Goal: Entertainment & Leisure: Consume media (video, audio)

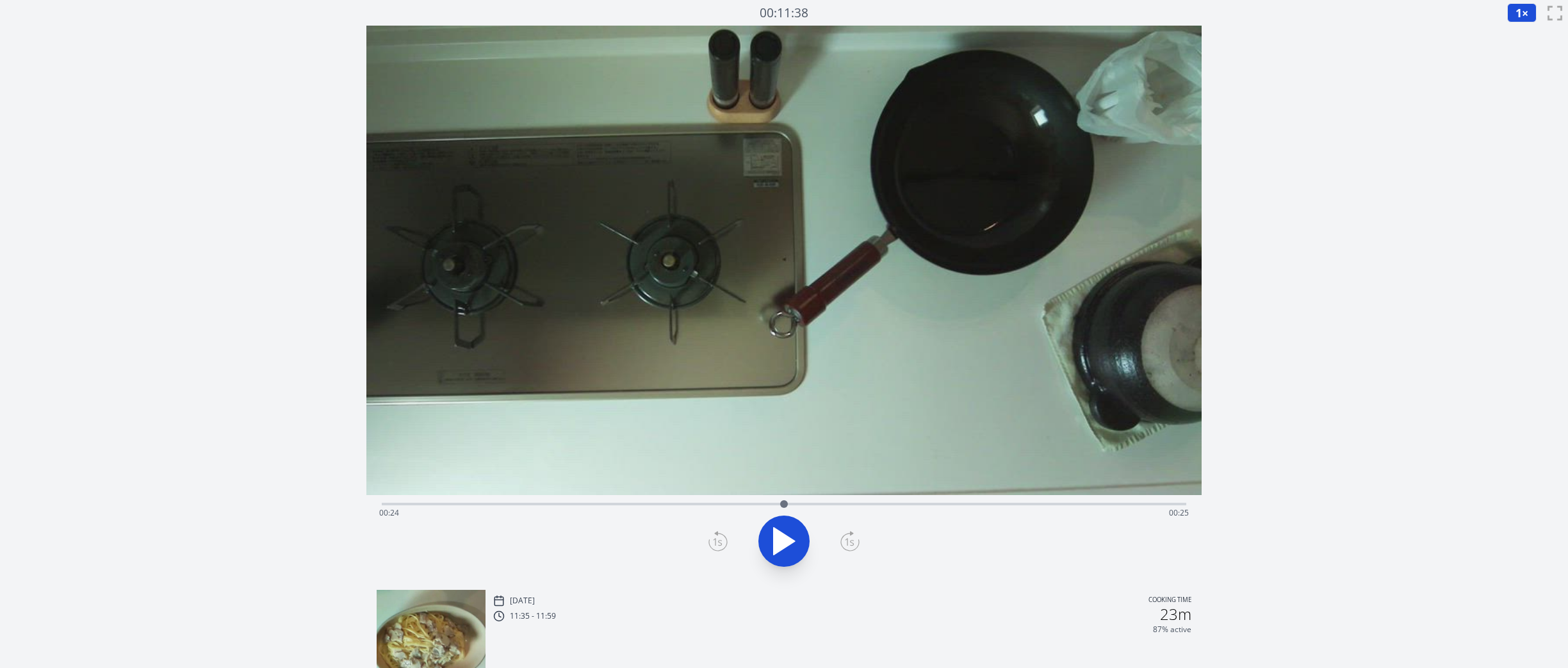
drag, startPoint x: 382, startPoint y: 507, endPoint x: 784, endPoint y: 491, distance: 402.3
click at [784, 491] on div "Time elapsed: 00:24 Time remaining: 00:25" at bounding box center [784, 303] width 835 height 554
drag, startPoint x: 1086, startPoint y: 499, endPoint x: 1057, endPoint y: 468, distance: 42.4
click at [1057, 468] on div "Time elapsed: 00:41 Time remaining: 00:09" at bounding box center [784, 303] width 835 height 554
drag, startPoint x: 1151, startPoint y: 504, endPoint x: 797, endPoint y: 495, distance: 354.1
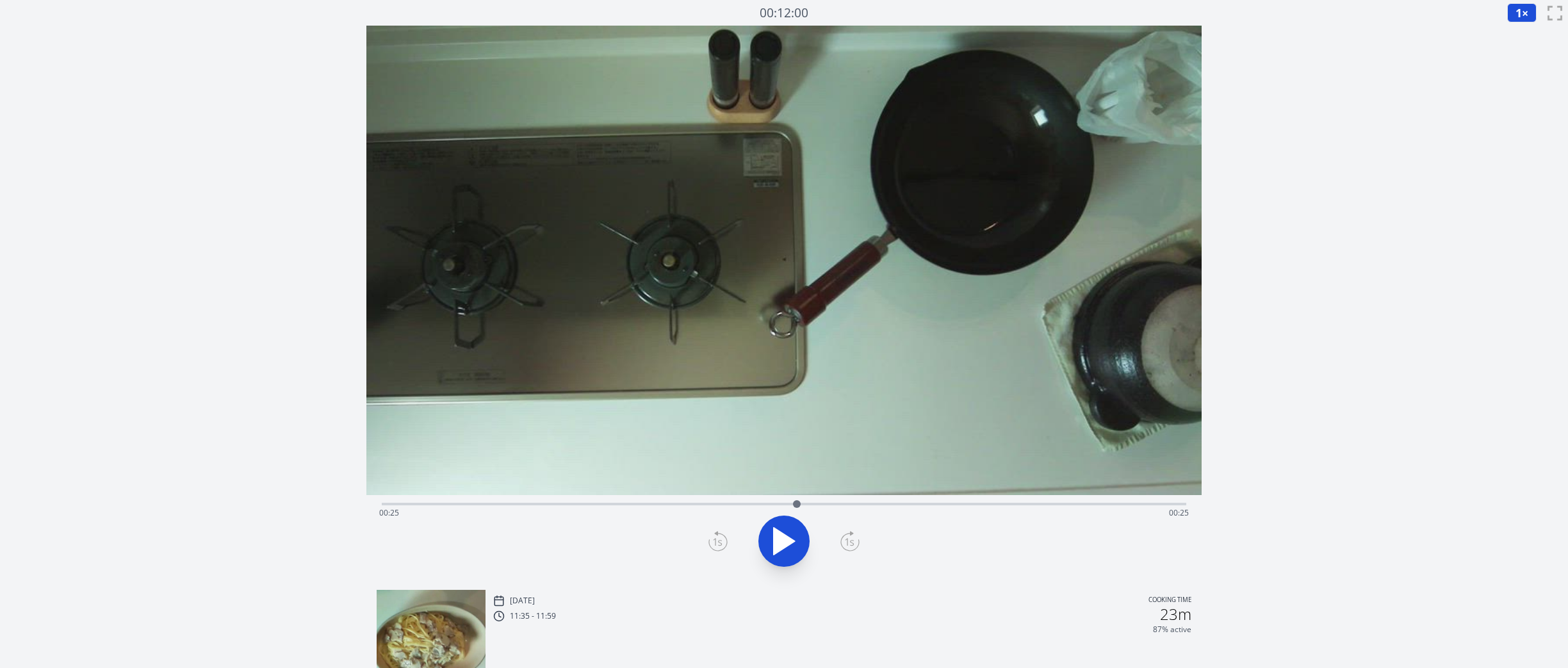
click at [797, 495] on div at bounding box center [796, 503] width 19 height 19
click at [786, 543] on icon at bounding box center [784, 540] width 36 height 36
click at [537, 287] on video at bounding box center [784, 260] width 835 height 469
drag, startPoint x: 814, startPoint y: 504, endPoint x: 750, endPoint y: 484, distance: 67.1
click at [750, 484] on div "Time elapsed: 00:22 Time remaining: 00:27" at bounding box center [784, 303] width 835 height 554
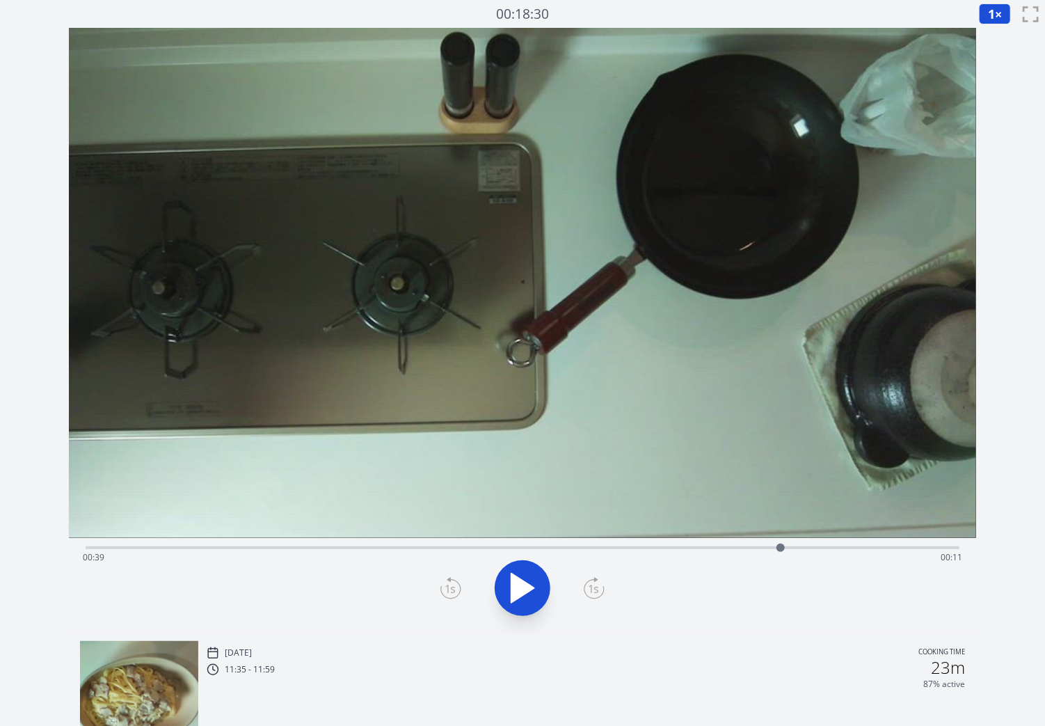
drag, startPoint x: 534, startPoint y: 542, endPoint x: 781, endPoint y: 459, distance: 259.9
click at [781, 459] on div "Time elapsed: 00:39 Time remaining: 00:11" at bounding box center [522, 329] width 907 height 602
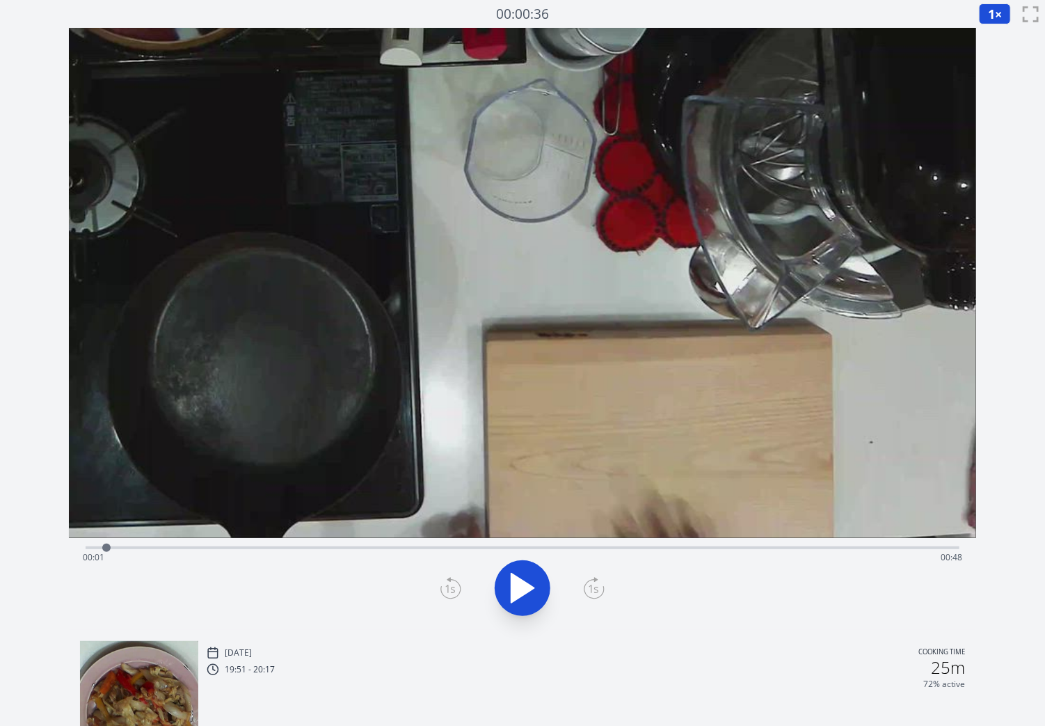
drag, startPoint x: 627, startPoint y: 550, endPoint x: 109, endPoint y: 544, distance: 517.7
click at [109, 544] on div at bounding box center [106, 547] width 8 height 8
drag, startPoint x: 597, startPoint y: 548, endPoint x: 501, endPoint y: 554, distance: 96.2
click at [501, 554] on div at bounding box center [500, 547] width 21 height 21
drag, startPoint x: 775, startPoint y: 548, endPoint x: 267, endPoint y: 551, distance: 508.0
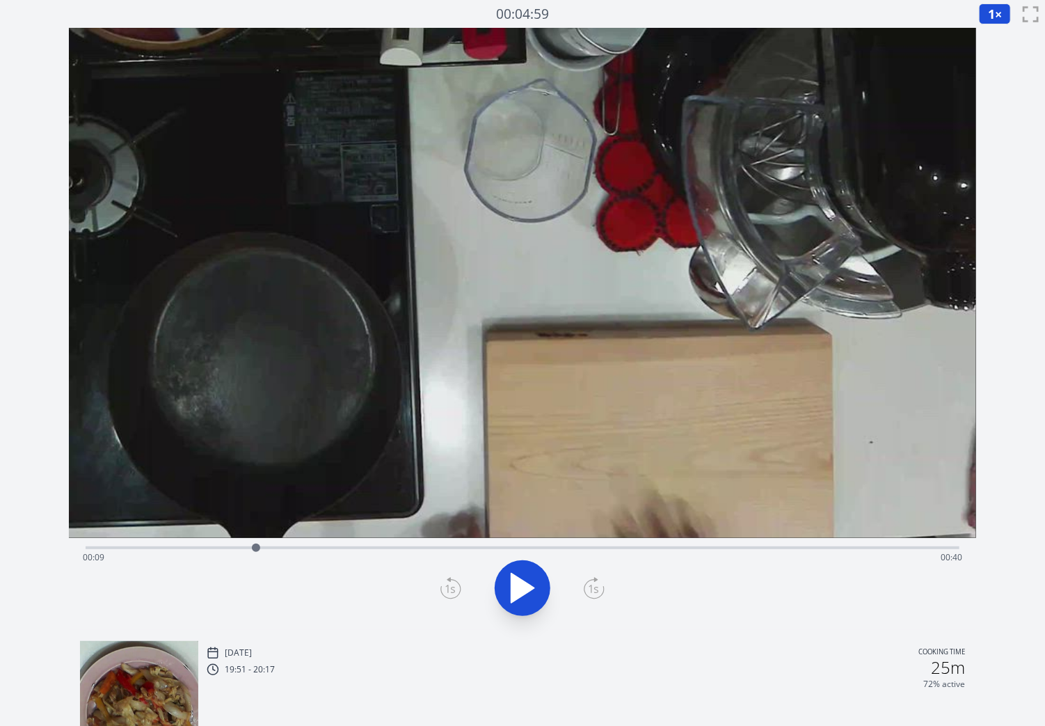
click at [260, 551] on div at bounding box center [256, 547] width 8 height 8
drag, startPoint x: 524, startPoint y: 548, endPoint x: 691, endPoint y: 524, distance: 168.7
click at [691, 524] on div "Time elapsed: 00:33 Time remaining: 00:16" at bounding box center [522, 329] width 907 height 602
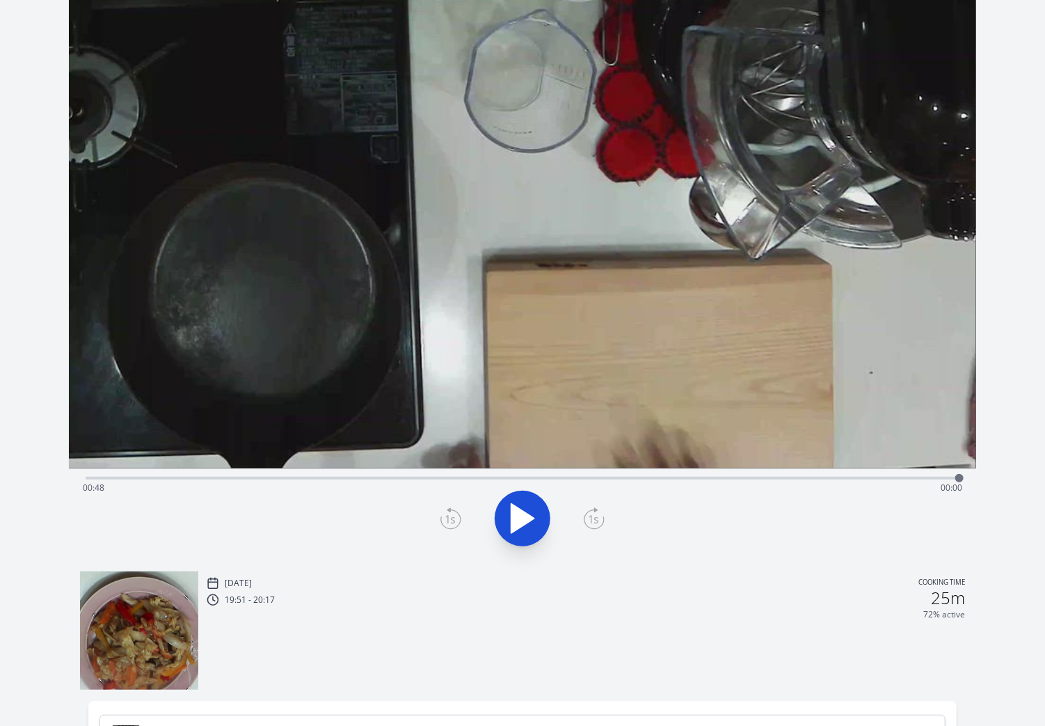
click at [418, 482] on div "Time elapsed: 00:48 Time remaining: 00:00" at bounding box center [523, 488] width 880 height 22
click at [523, 520] on icon at bounding box center [522, 518] width 23 height 29
click at [544, 481] on div "Time elapsed: 00:20 Time remaining: 00:29" at bounding box center [523, 488] width 880 height 22
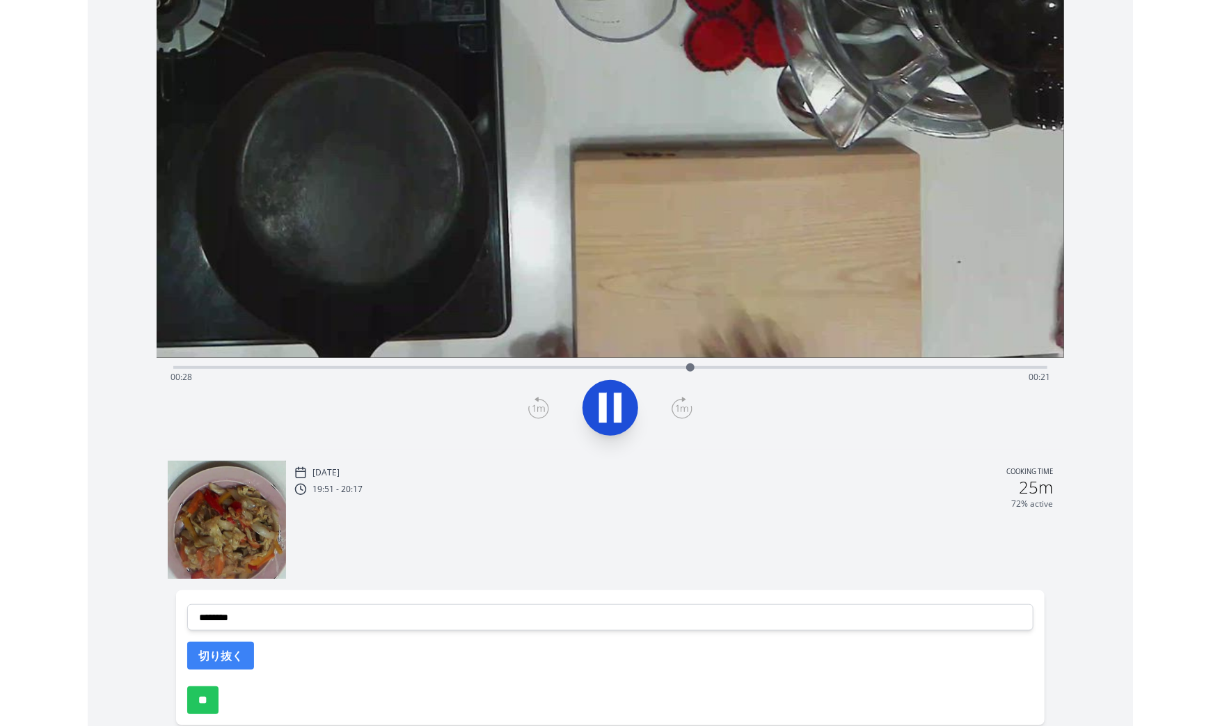
scroll to position [106, 0]
